Goal: Task Accomplishment & Management: Use online tool/utility

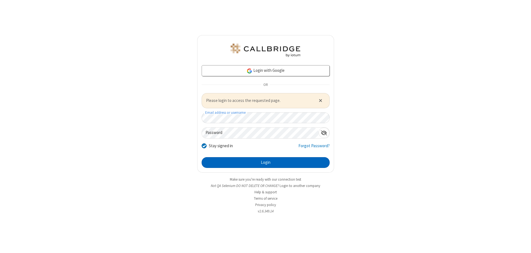
click at [266, 163] on button "Login" at bounding box center [266, 162] width 128 height 11
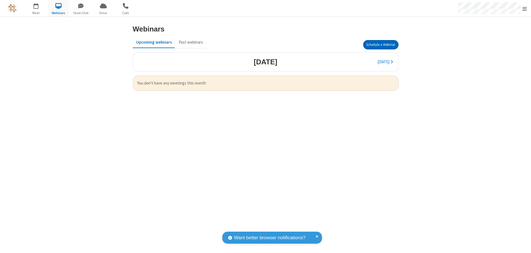
click at [381, 45] on button "Schedule a Webinar" at bounding box center [380, 44] width 35 height 9
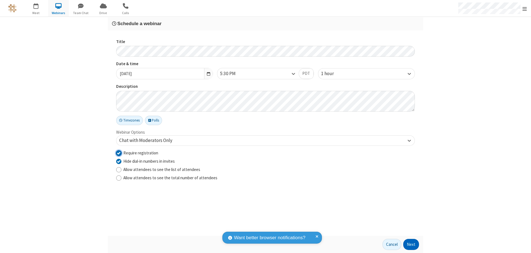
click at [119, 153] on input "Require registration" at bounding box center [118, 153] width 5 height 6
checkbox input "false"
click at [411, 245] on button "Next" at bounding box center [411, 244] width 16 height 11
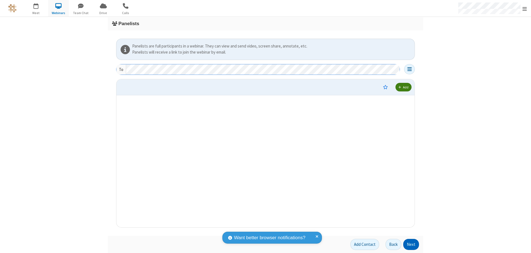
click at [411, 245] on button "Next" at bounding box center [411, 244] width 16 height 11
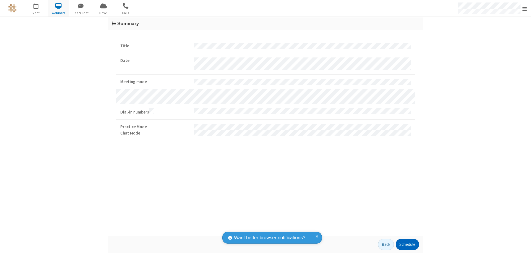
click at [407, 245] on button "Schedule" at bounding box center [407, 244] width 23 height 11
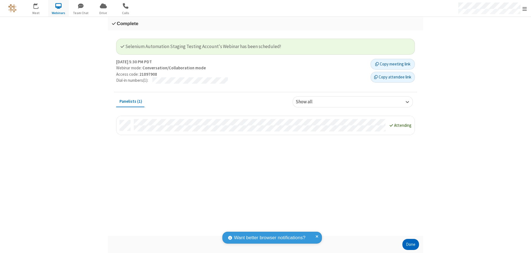
click at [411, 245] on button "Done" at bounding box center [411, 244] width 17 height 11
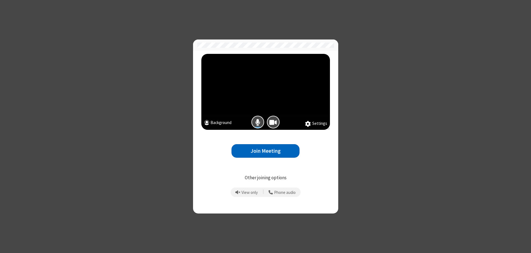
click at [266, 151] on button "Join Meeting" at bounding box center [266, 151] width 68 height 14
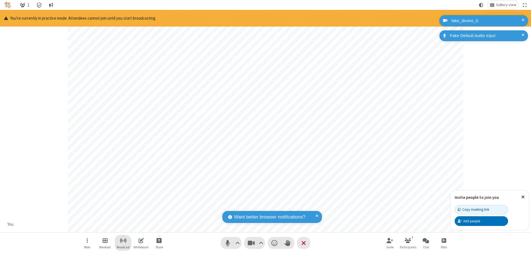
click at [123, 241] on span "Start broadcast" at bounding box center [123, 240] width 7 height 7
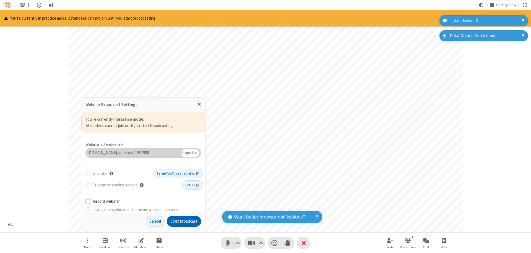
click at [184, 222] on button "Start broadcast" at bounding box center [184, 221] width 34 height 11
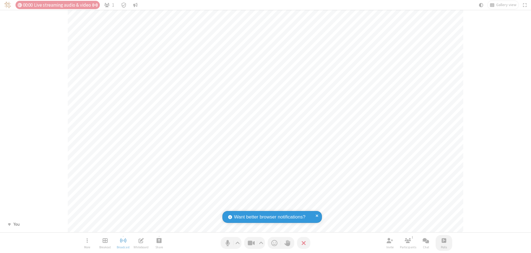
click at [444, 241] on span "Open poll" at bounding box center [444, 240] width 4 height 7
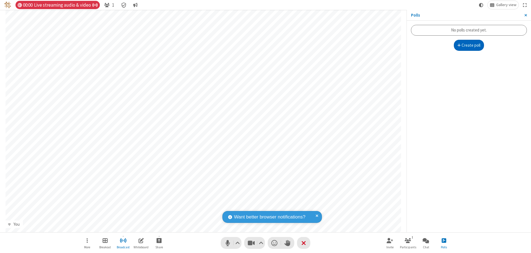
click at [469, 45] on button "Create poll" at bounding box center [469, 45] width 30 height 11
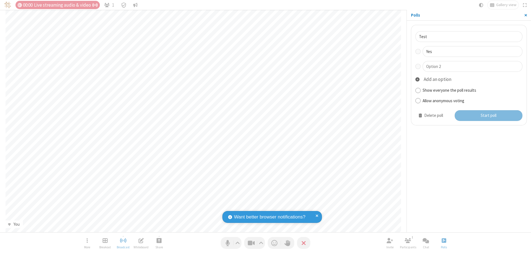
type input "Yes"
type input "No"
click at [488, 116] on button "Start poll" at bounding box center [489, 115] width 68 height 11
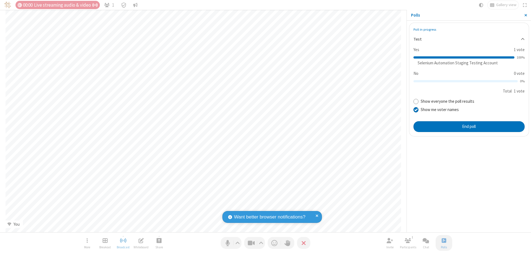
click at [526, 15] on span "Close sidebar" at bounding box center [526, 15] width 3 height 4
click at [444, 241] on span "Close poll" at bounding box center [444, 240] width 4 height 7
click at [469, 127] on button "End poll" at bounding box center [469, 126] width 111 height 11
